Goal: Task Accomplishment & Management: Manage account settings

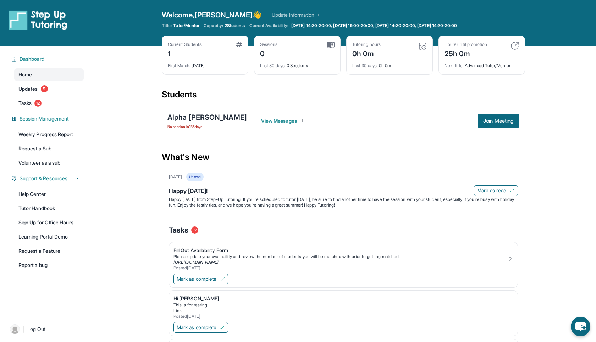
click at [272, 15] on link "Update Information" at bounding box center [297, 14] width 50 height 7
click at [283, 15] on link "Update Information" at bounding box center [297, 14] width 50 height 7
click at [198, 120] on div "Alpha [PERSON_NAME]" at bounding box center [208, 117] width 80 height 10
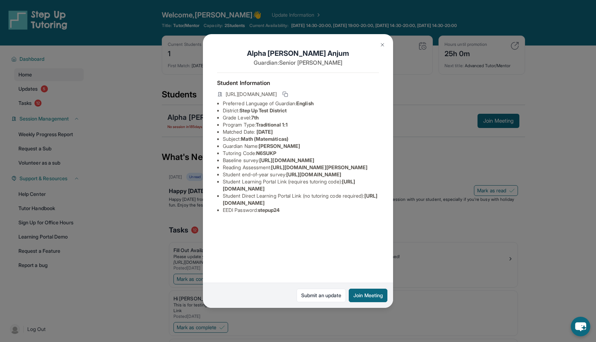
click at [190, 194] on div "Alpha Raheel Anjum Guardian: Senior Raheel Student Information https://student-…" at bounding box center [298, 171] width 596 height 342
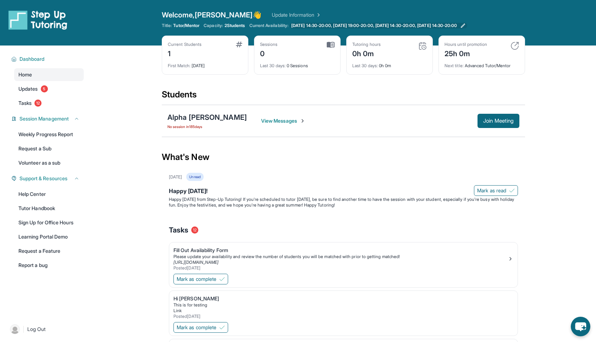
click at [360, 26] on span "[DATE] 14:30-20:00, [DATE] 19:00-20:00, [DATE] 14:30-20:00, [DATE] 14:30-20:00" at bounding box center [374, 26] width 166 height 6
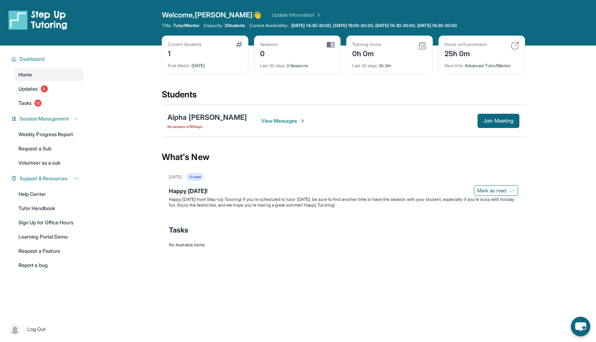
click at [272, 15] on link "Update Information" at bounding box center [297, 14] width 50 height 7
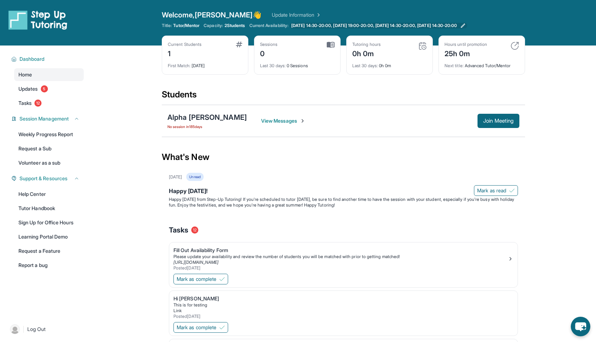
click at [318, 23] on span "[DATE] 14:30-20:00, [DATE] 19:00-20:00, [DATE] 14:30-20:00, [DATE] 14:30-20:00" at bounding box center [374, 26] width 166 height 6
